Goal: Find specific fact: Find specific fact

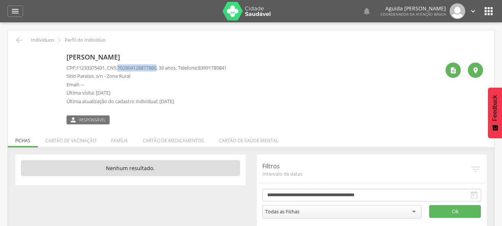
drag, startPoint x: 162, startPoint y: 68, endPoint x: 123, endPoint y: 69, distance: 39.0
click at [123, 69] on span "702804128877860" at bounding box center [136, 67] width 39 height 7
copy span "702804128877860"
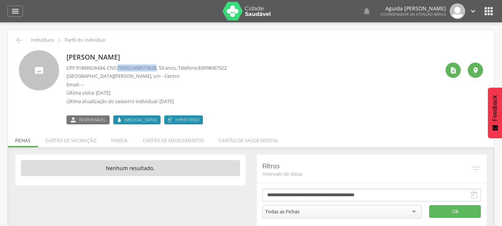
drag, startPoint x: 163, startPoint y: 68, endPoint x: 123, endPoint y: 67, distance: 40.9
click at [123, 67] on p "CPF: 91866626434 , CNS: 700202458575628 , 53 anos, Telefone: 83998067522" at bounding box center [147, 67] width 160 height 7
copy span "700202458575628"
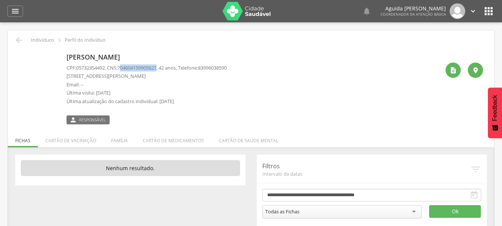
drag, startPoint x: 163, startPoint y: 68, endPoint x: 126, endPoint y: 67, distance: 36.8
click at [126, 67] on span "704604159905627" at bounding box center [136, 67] width 39 height 7
click at [129, 68] on span "704604159905627" at bounding box center [136, 67] width 39 height 7
click at [163, 68] on p "CPF: 05732354492 , CNS: 704604159905627 , 42 anos, Telefone: 83996038590" at bounding box center [147, 67] width 160 height 7
click at [153, 67] on span "704604159905627" at bounding box center [136, 67] width 39 height 7
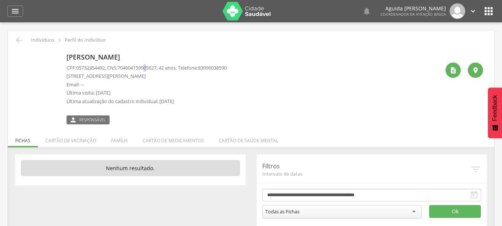
click at [151, 68] on span "704604159905627" at bounding box center [136, 67] width 39 height 7
click at [156, 69] on span "704604159905627" at bounding box center [136, 67] width 39 height 7
click at [156, 68] on span "704604159905627" at bounding box center [136, 67] width 39 height 7
click at [141, 68] on span "704604159905627" at bounding box center [136, 67] width 39 height 7
click at [122, 67] on span "704604159905627" at bounding box center [136, 67] width 39 height 7
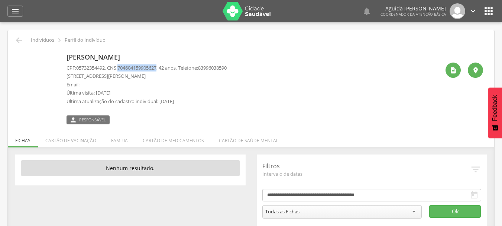
drag, startPoint x: 123, startPoint y: 68, endPoint x: 163, endPoint y: 68, distance: 40.1
click at [156, 68] on span "704604159905627" at bounding box center [136, 67] width 39 height 7
copy span "704604159905627"
drag, startPoint x: 162, startPoint y: 69, endPoint x: 136, endPoint y: 71, distance: 25.7
click at [133, 70] on span "700003228643705" at bounding box center [136, 67] width 39 height 7
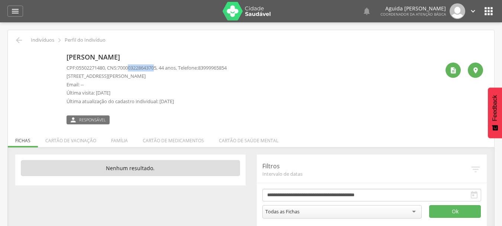
click at [143, 71] on span "700003228643705" at bounding box center [136, 67] width 39 height 7
drag, startPoint x: 123, startPoint y: 68, endPoint x: 163, endPoint y: 68, distance: 40.1
click at [156, 68] on span "700003228643705" at bounding box center [136, 67] width 39 height 7
copy span "700003228643705"
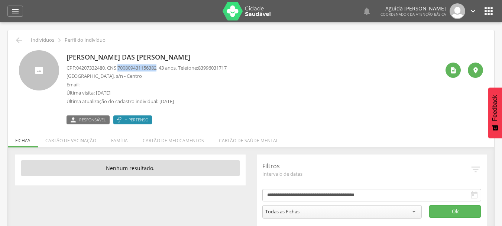
drag, startPoint x: 163, startPoint y: 68, endPoint x: 123, endPoint y: 67, distance: 40.5
click at [123, 67] on p "CPF: 04207332480 , CNS: 700809431156382 , 43 anos, Telefone: 83996031717" at bounding box center [147, 67] width 160 height 7
copy span "700809431156382"
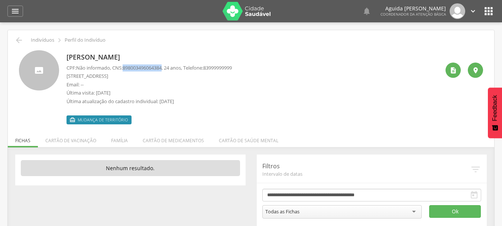
drag, startPoint x: 166, startPoint y: 67, endPoint x: 127, endPoint y: 67, distance: 39.0
click at [127, 67] on span "898003496064384" at bounding box center [142, 67] width 39 height 7
copy span "898003496064384"
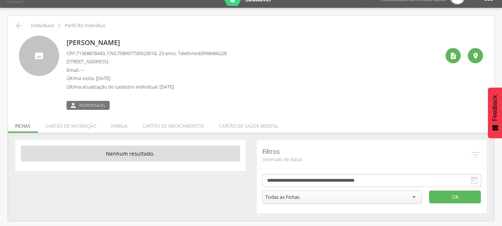
scroll to position [22, 0]
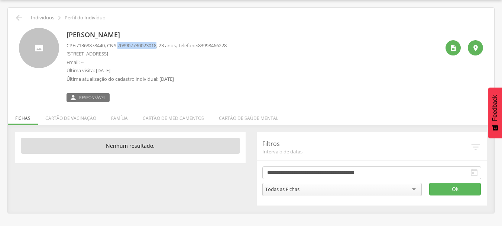
drag, startPoint x: 163, startPoint y: 46, endPoint x: 123, endPoint y: 46, distance: 39.4
click at [123, 46] on span "708907730023018" at bounding box center [136, 45] width 39 height 7
copy span "708907730023018"
